Goal: Book appointment/travel/reservation

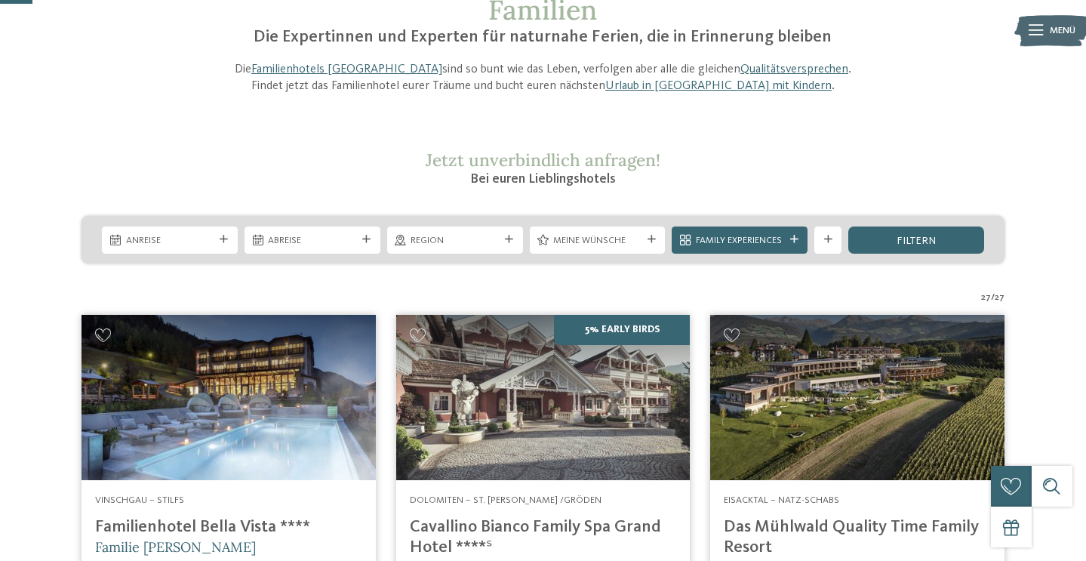
scroll to position [133, 0]
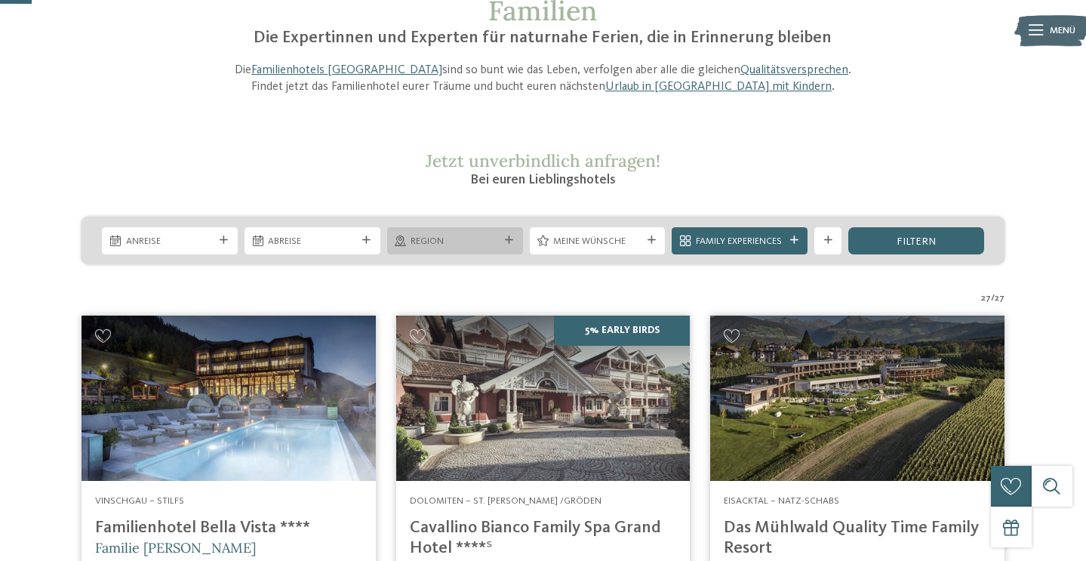
click at [470, 239] on span "Region" at bounding box center [454, 242] width 88 height 14
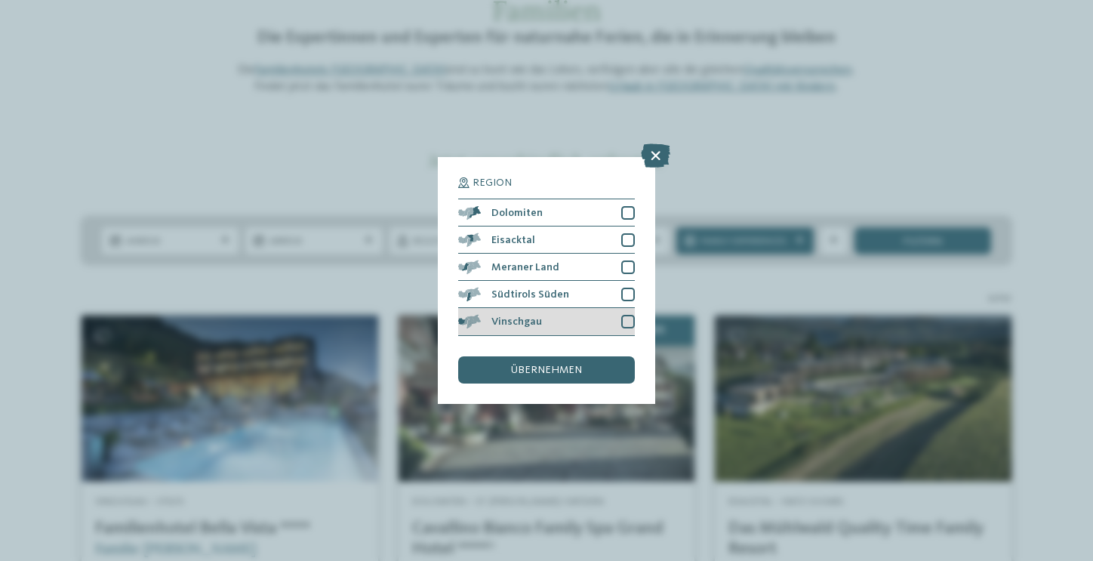
click at [515, 316] on span "Vinschgau" at bounding box center [516, 321] width 51 height 11
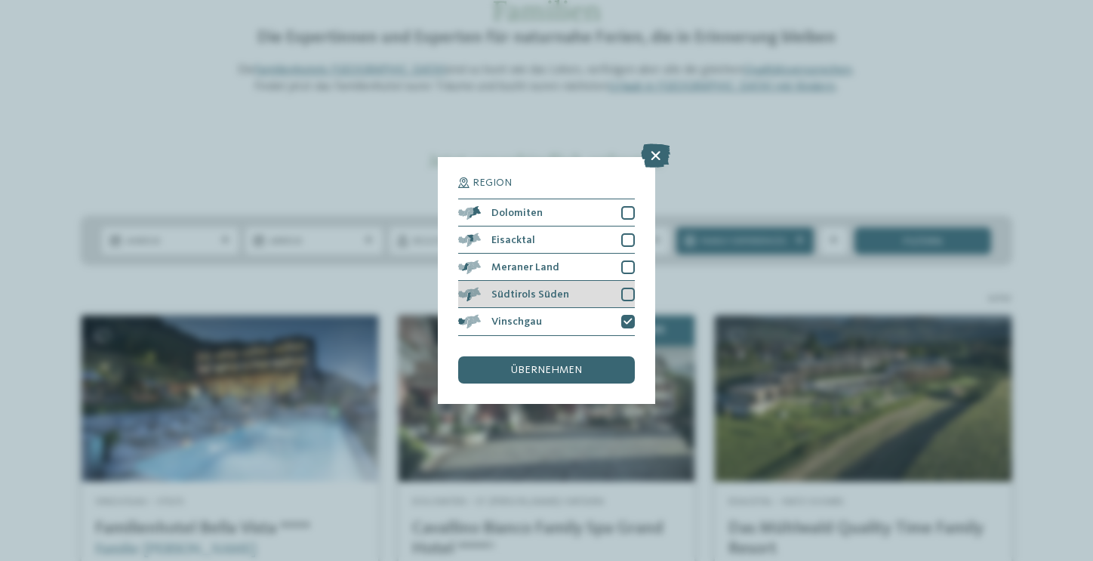
click at [624, 287] on div at bounding box center [628, 294] width 14 height 14
click at [630, 260] on div at bounding box center [628, 267] width 14 height 14
click at [589, 356] on div "übernehmen" at bounding box center [546, 369] width 177 height 27
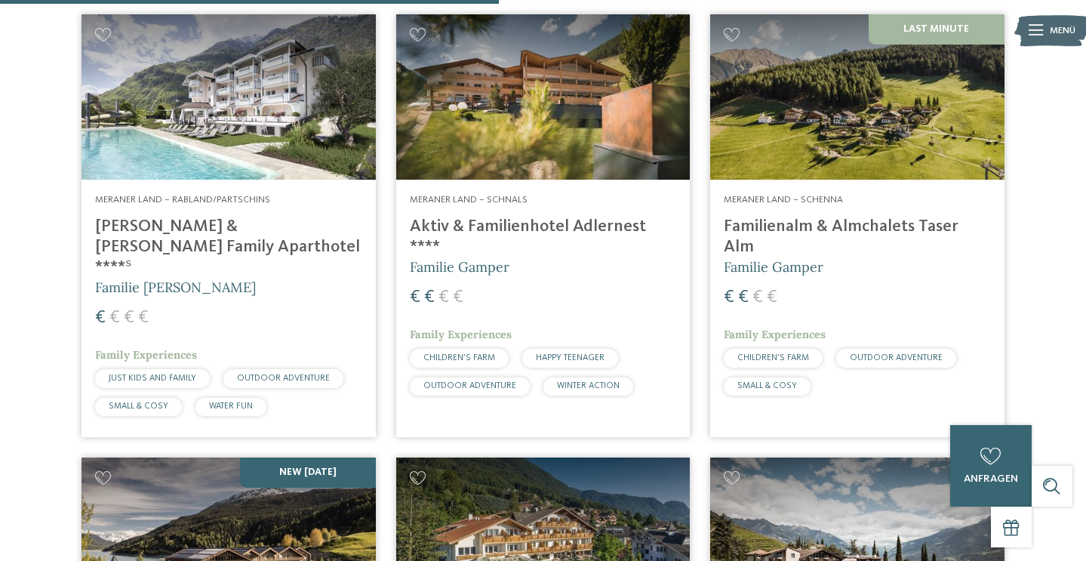
scroll to position [917, 0]
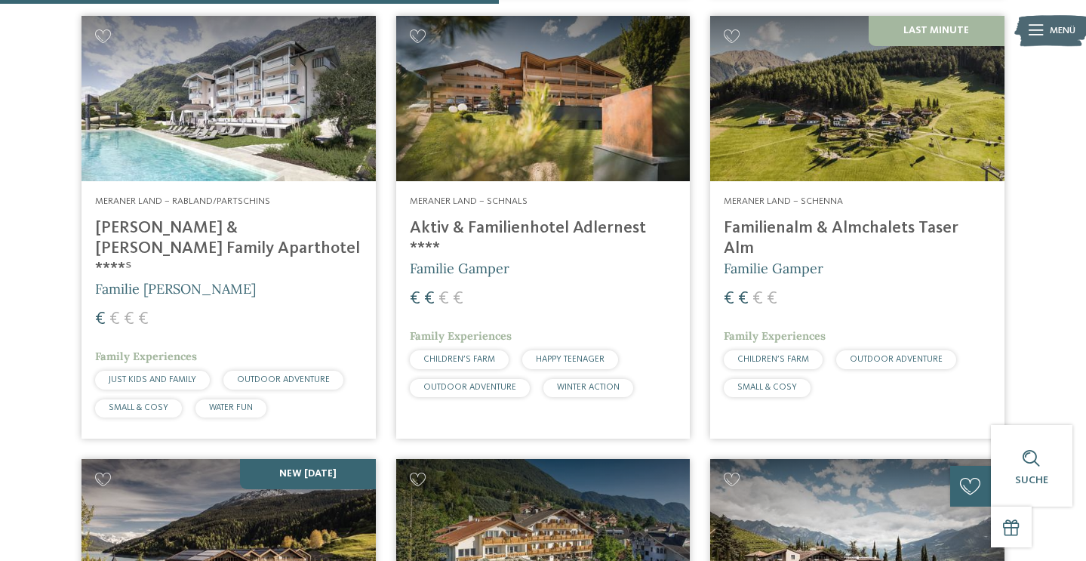
click at [874, 135] on img at bounding box center [857, 98] width 294 height 165
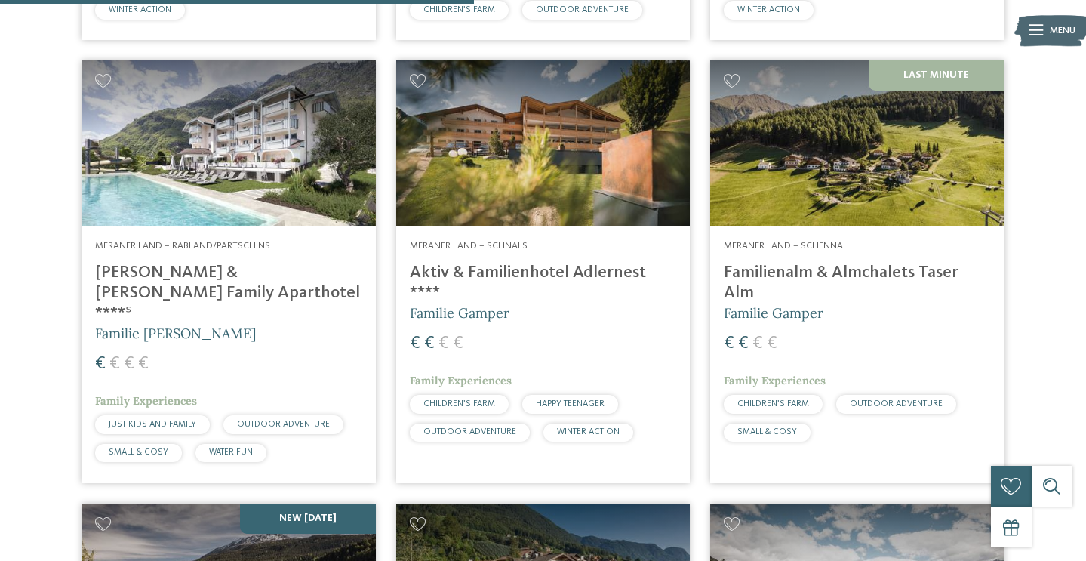
scroll to position [871, 0]
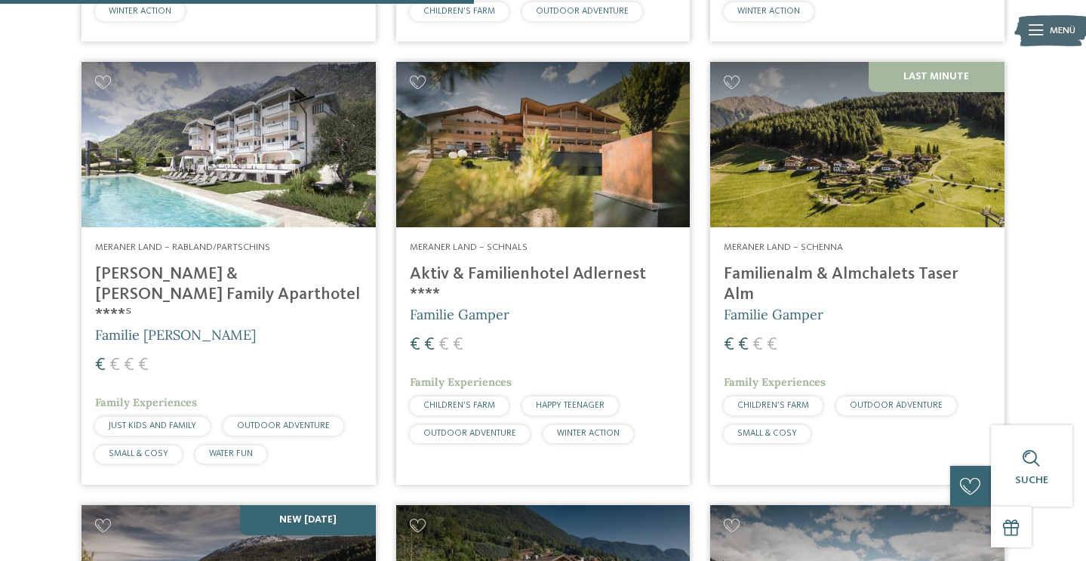
click at [499, 155] on img at bounding box center [543, 144] width 294 height 165
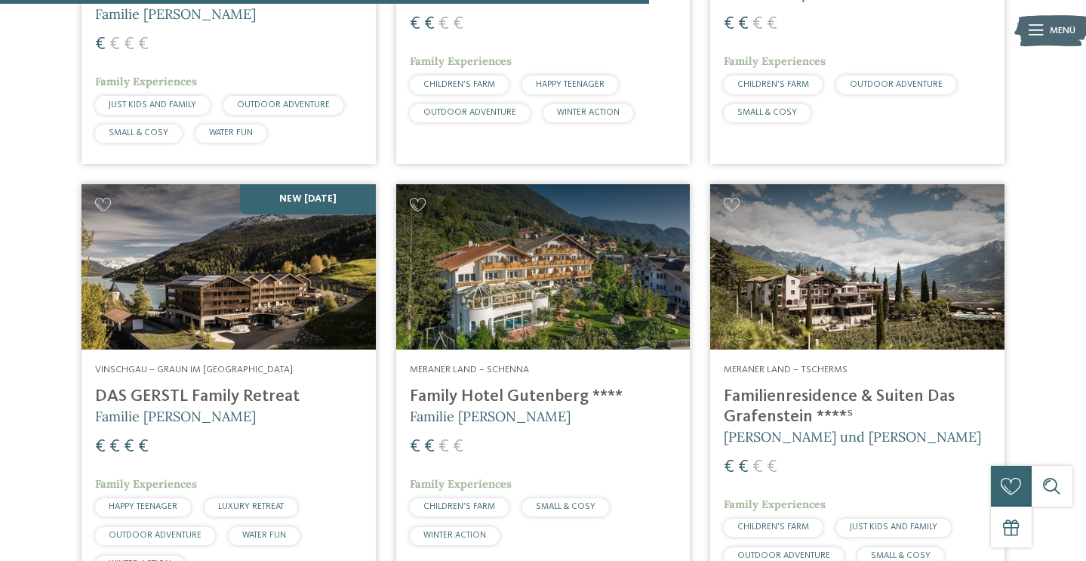
scroll to position [1194, 0]
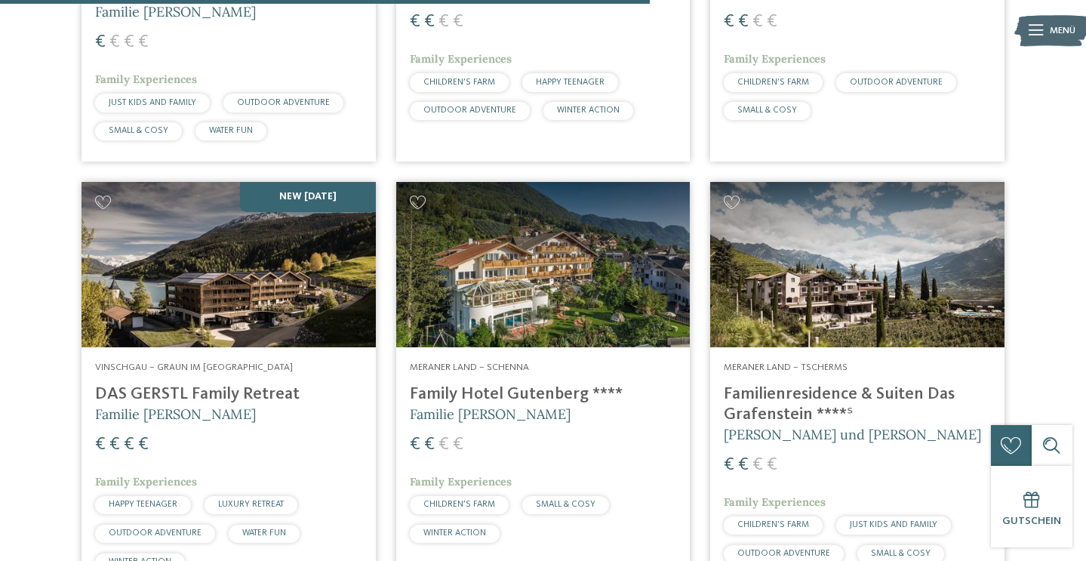
click at [278, 212] on img at bounding box center [228, 264] width 294 height 165
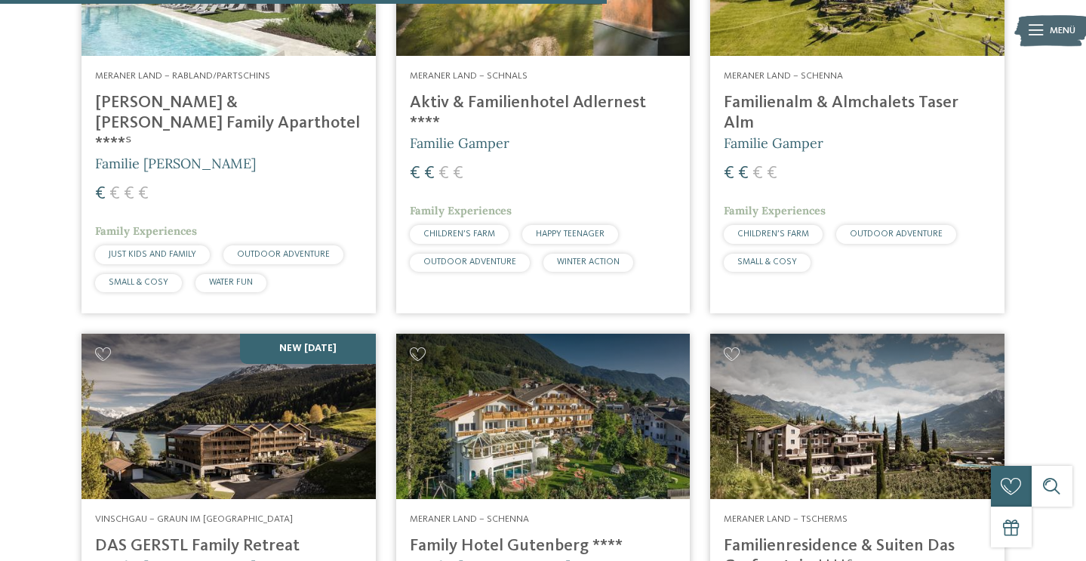
scroll to position [1132, 0]
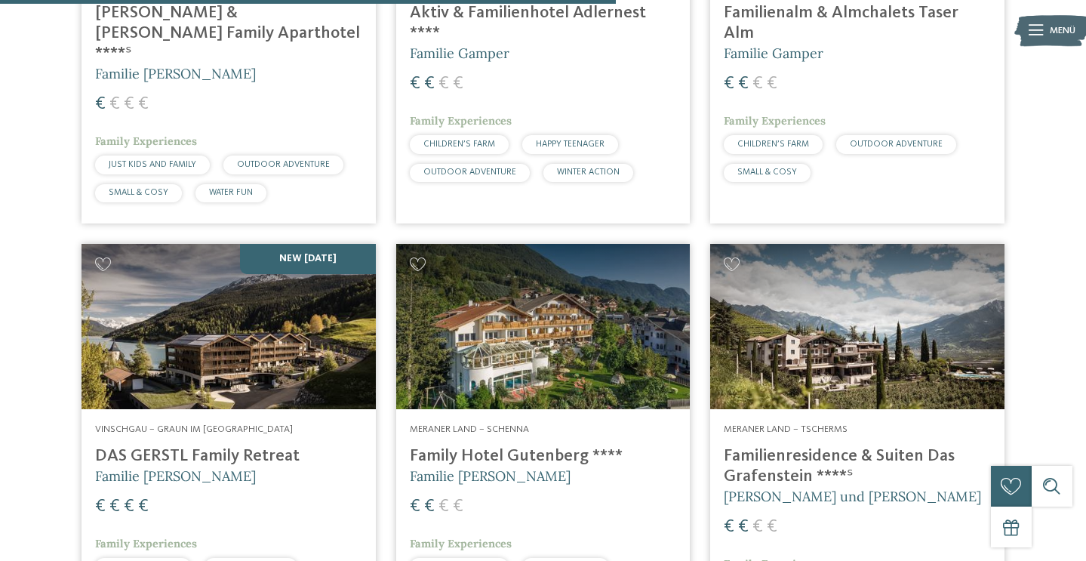
click at [828, 336] on img at bounding box center [857, 326] width 294 height 165
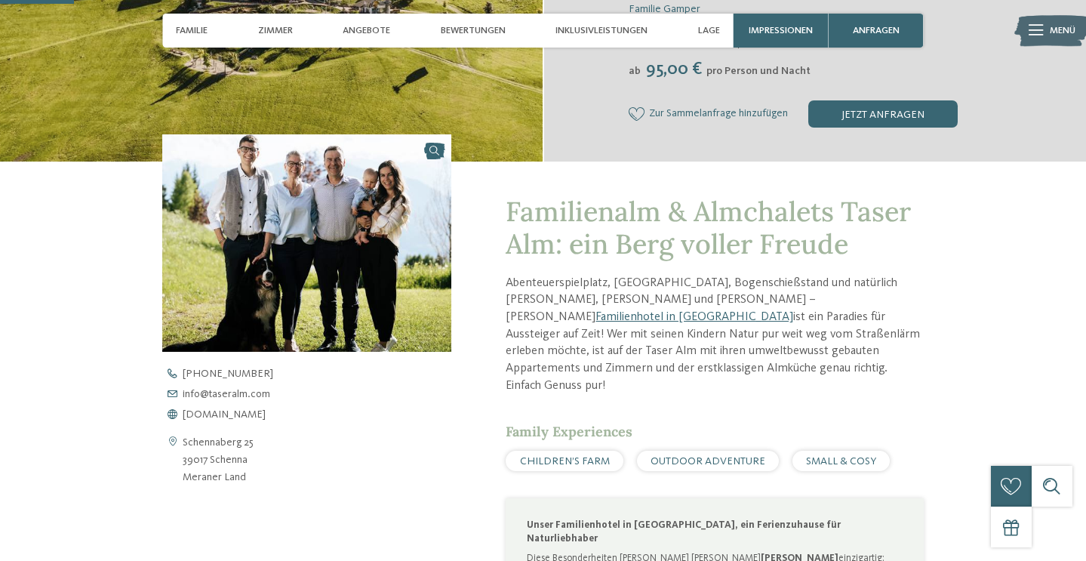
scroll to position [392, 0]
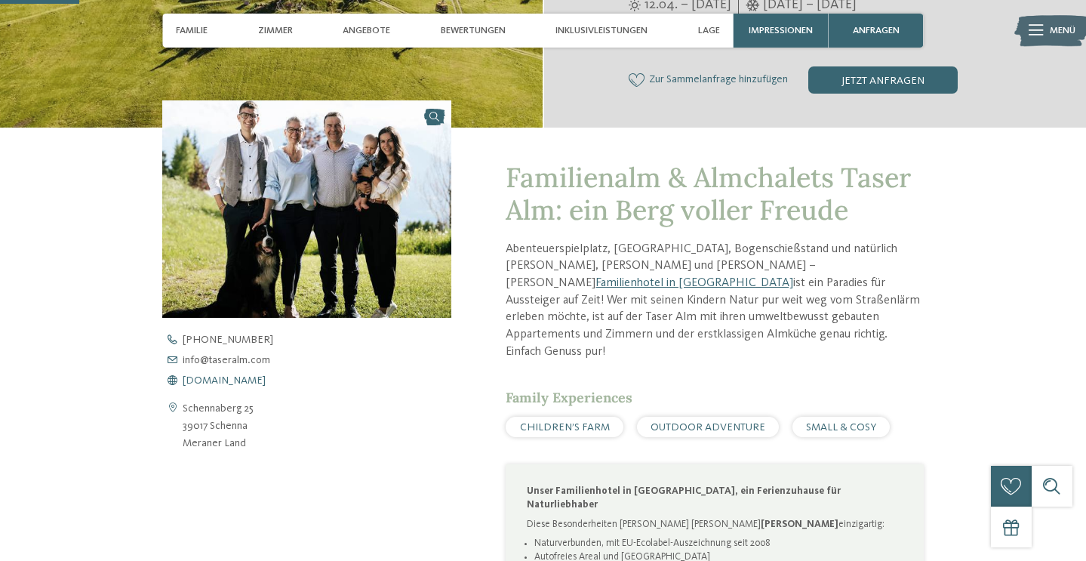
click at [244, 375] on span "www.taseralm.com" at bounding box center [224, 380] width 83 height 11
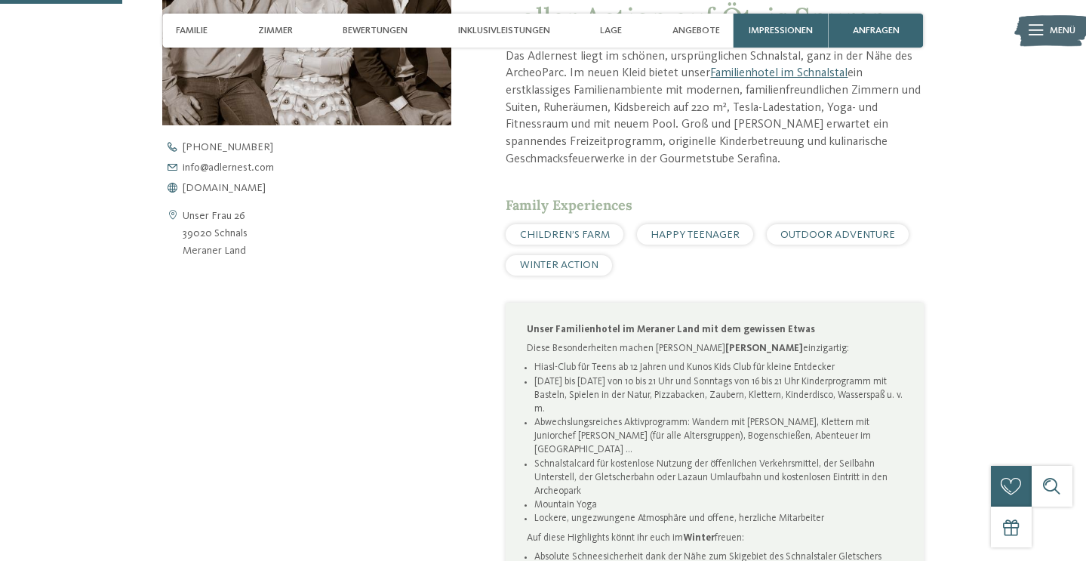
scroll to position [601, 0]
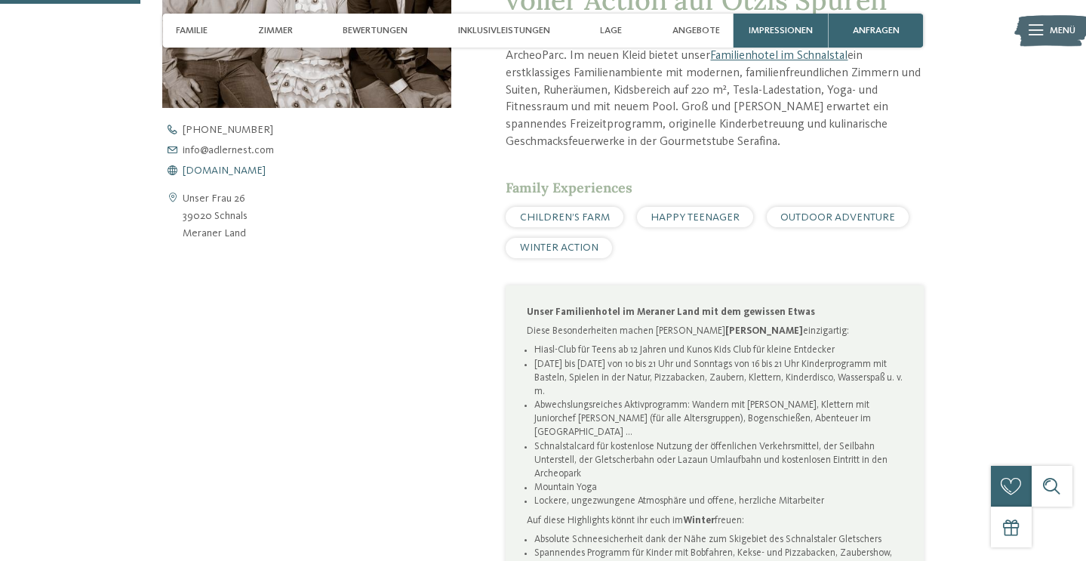
click at [237, 170] on span "www.adlernest.com" at bounding box center [224, 170] width 83 height 11
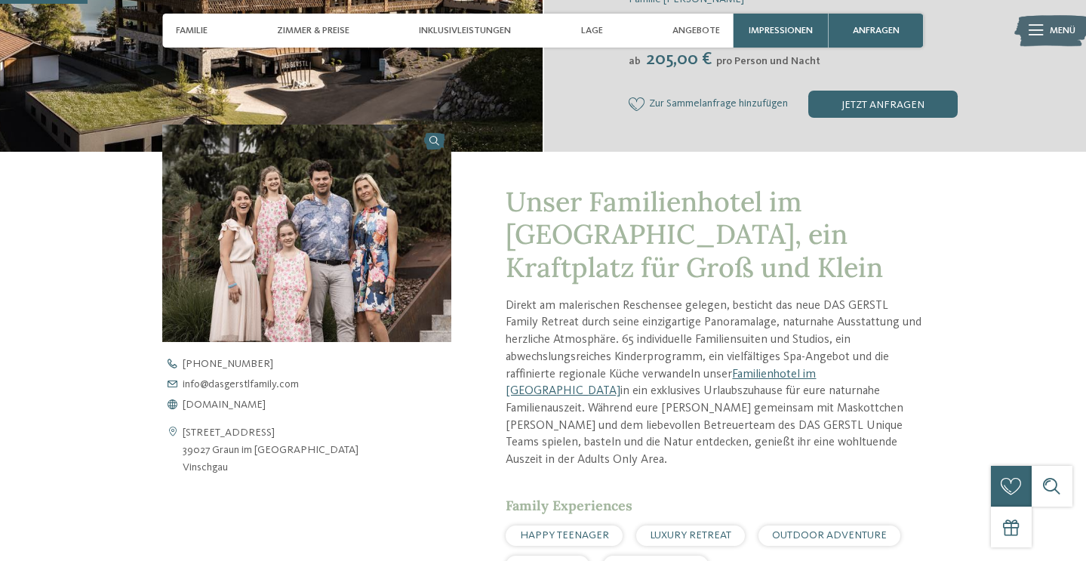
scroll to position [401, 0]
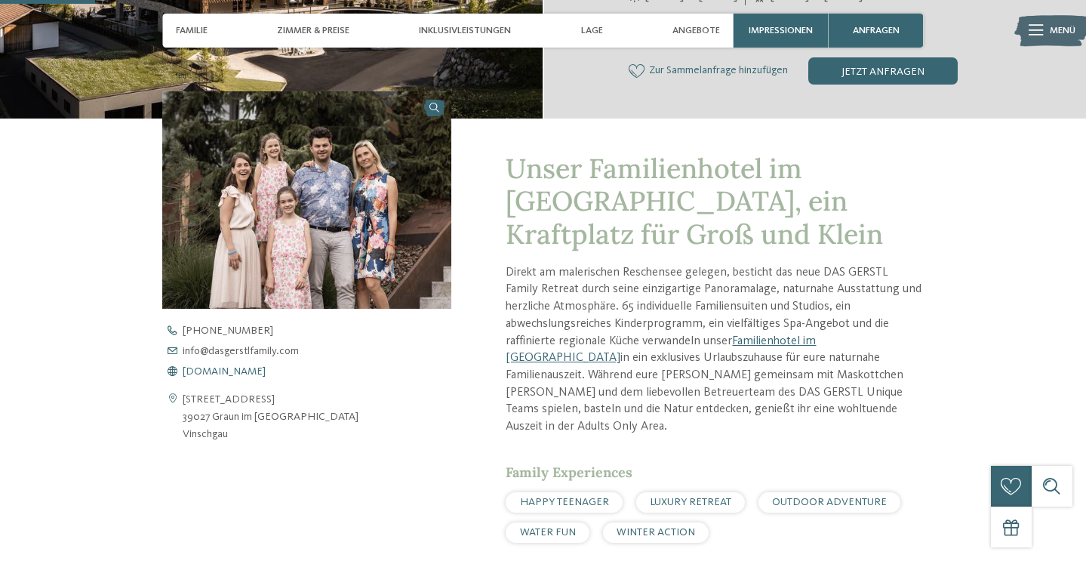
click at [263, 368] on span "www.dasgerstlfamily.com" at bounding box center [224, 371] width 83 height 11
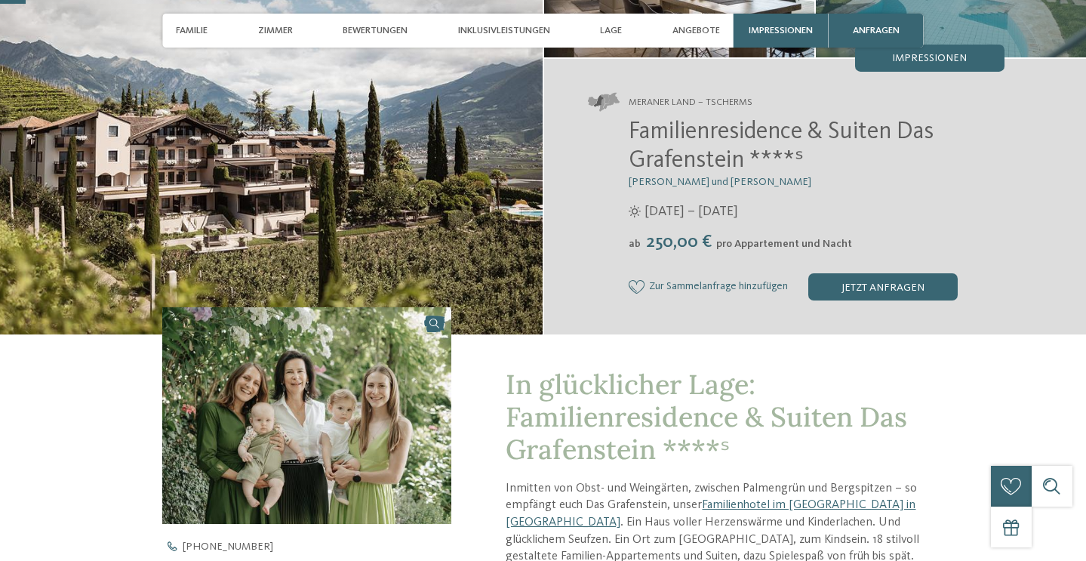
scroll to position [525, 0]
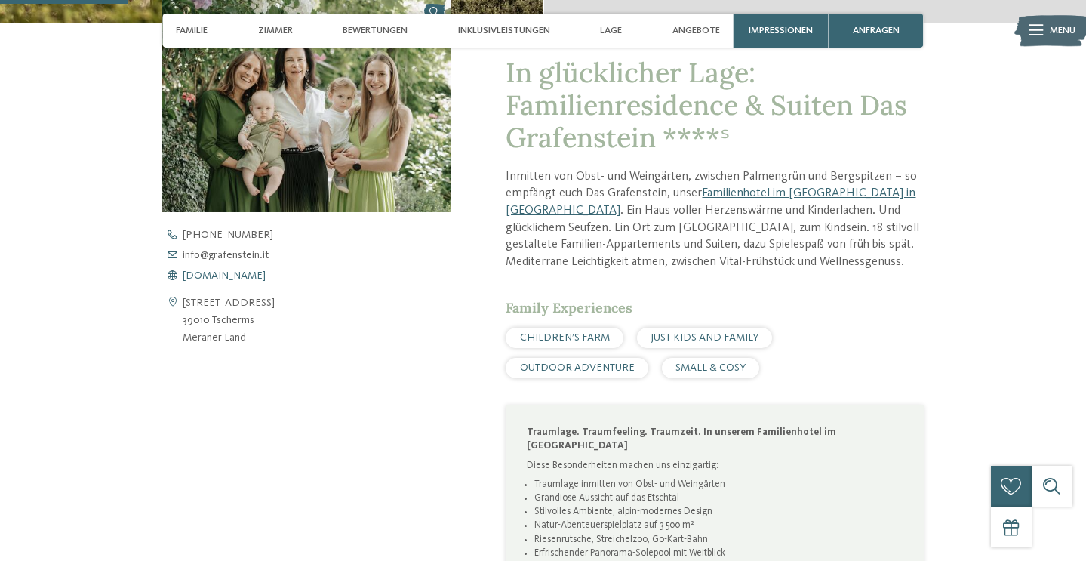
click at [247, 275] on span "[DOMAIN_NAME]" at bounding box center [224, 275] width 83 height 11
